Goal: Transaction & Acquisition: Book appointment/travel/reservation

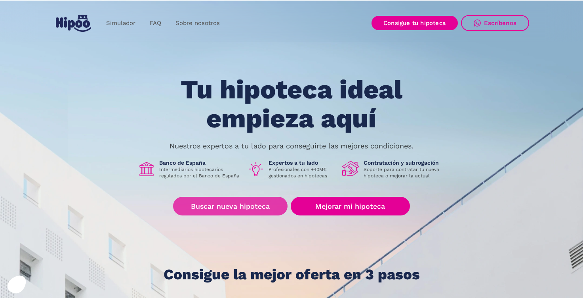
click at [244, 208] on link "Buscar nueva hipoteca" at bounding box center [230, 205] width 114 height 19
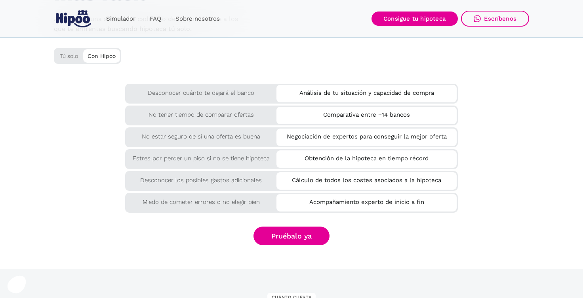
scroll to position [1351, 0]
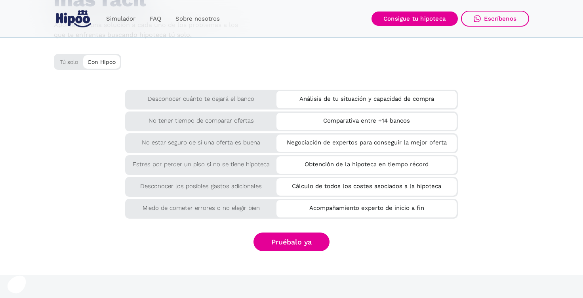
click at [73, 60] on div "Tú solo" at bounding box center [87, 60] width 67 height 13
click at [73, 65] on div "Tú solo" at bounding box center [87, 60] width 67 height 13
click at [102, 63] on div "Con Hipoo" at bounding box center [101, 61] width 37 height 12
drag, startPoint x: 283, startPoint y: 123, endPoint x: 179, endPoint y: 130, distance: 104.1
click at [181, 129] on div "No tener tiempo de comparar ofertas Comparativa entre +14 bancos" at bounding box center [291, 120] width 333 height 18
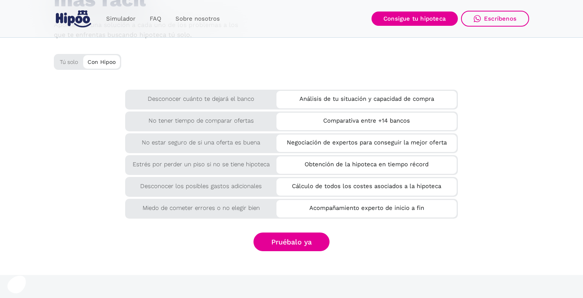
click at [179, 130] on div "No tener tiempo de comparar ofertas" at bounding box center [291, 121] width 333 height 20
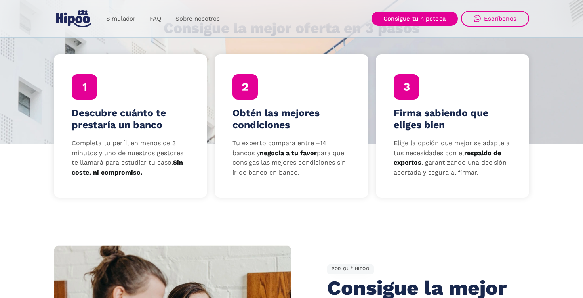
scroll to position [0, 0]
